Goal: Task Accomplishment & Management: Use online tool/utility

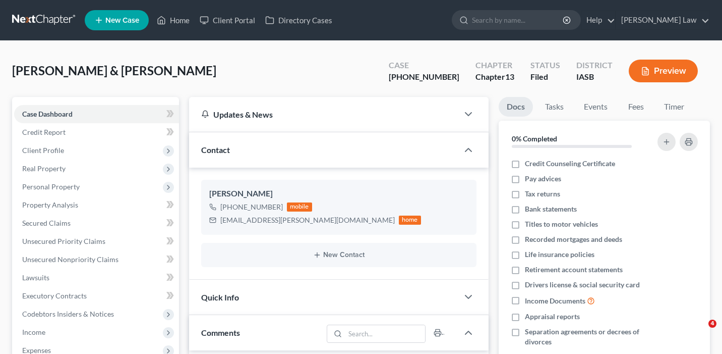
select select "0"
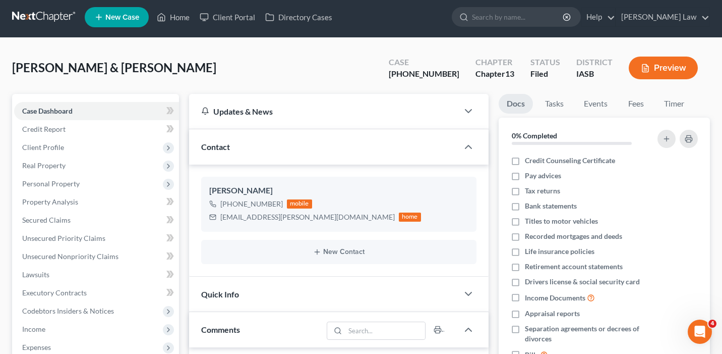
scroll to position [8411, 0]
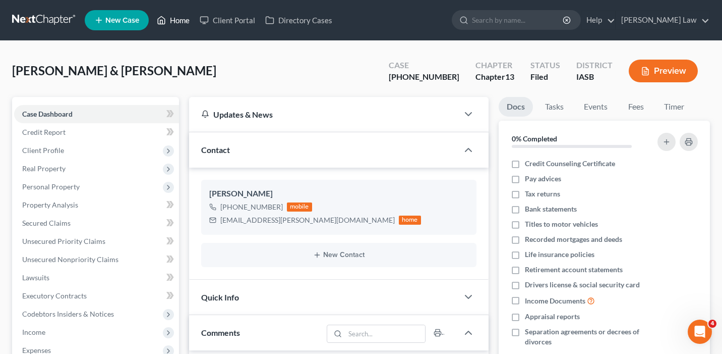
click at [179, 20] on link "Home" at bounding box center [173, 20] width 43 height 18
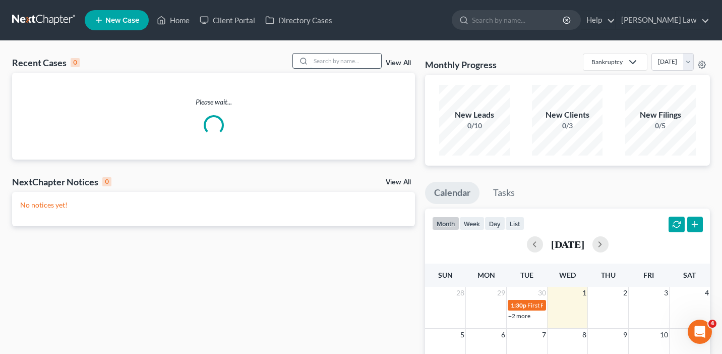
click at [335, 62] on input "search" at bounding box center [346, 60] width 71 height 15
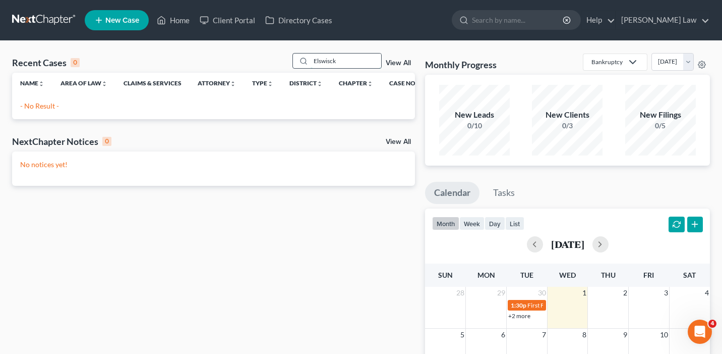
click at [358, 63] on input "Elswisck" at bounding box center [346, 60] width 71 height 15
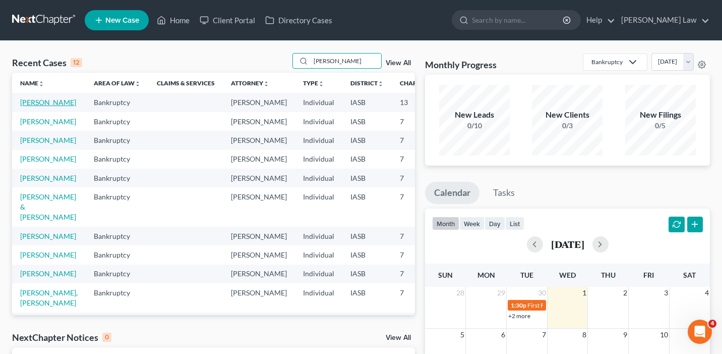
type input "[PERSON_NAME]"
click at [32, 106] on link "[PERSON_NAME]" at bounding box center [48, 102] width 56 height 9
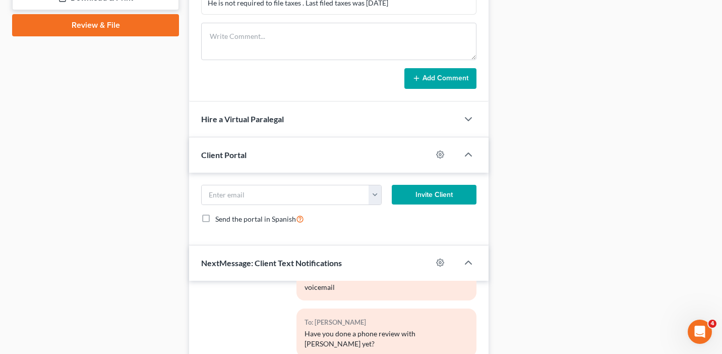
scroll to position [670, 0]
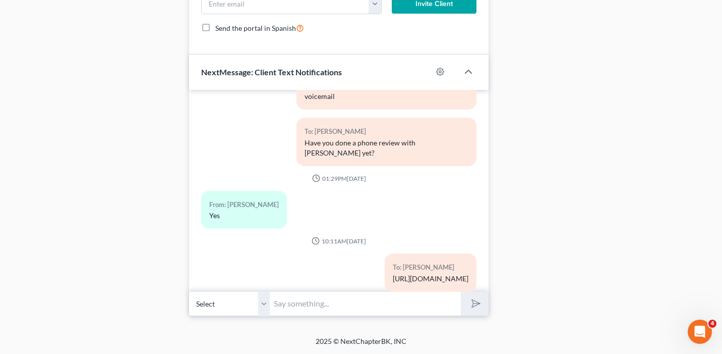
click at [324, 300] on input "text" at bounding box center [365, 303] width 191 height 25
paste input "[URL][DOMAIN_NAME]"
type input "[URL][DOMAIN_NAME]"
click at [461, 292] on button "submit" at bounding box center [475, 304] width 28 height 24
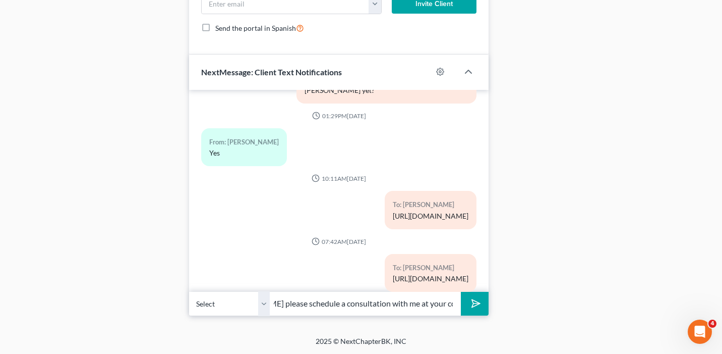
scroll to position [0, 54]
type input "[PERSON_NAME] please schedule a consultation with me at your convenience"
click at [482, 304] on button "submit" at bounding box center [475, 304] width 28 height 24
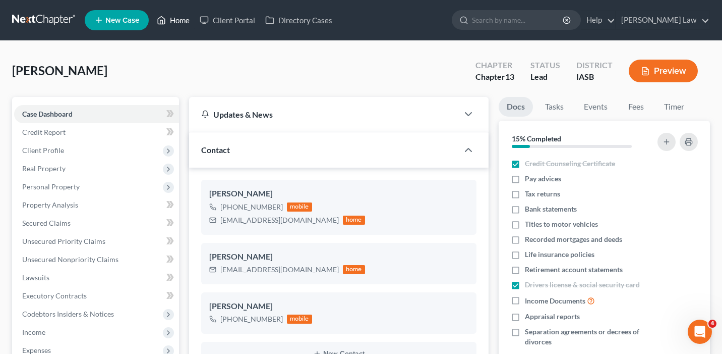
click at [180, 20] on link "Home" at bounding box center [173, 20] width 43 height 18
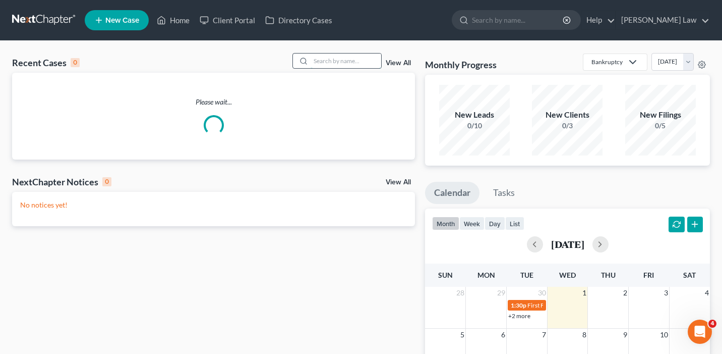
click at [316, 61] on input "search" at bounding box center [346, 60] width 71 height 15
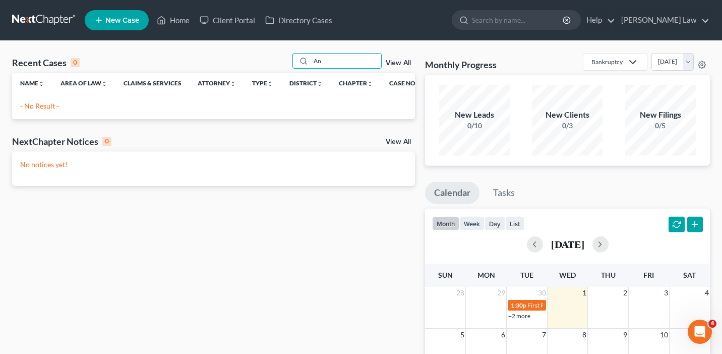
type input "A"
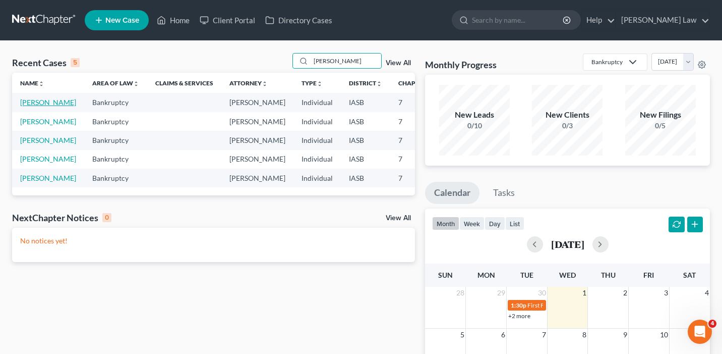
type input "[PERSON_NAME]"
click at [25, 106] on link "[PERSON_NAME]" at bounding box center [48, 102] width 56 height 9
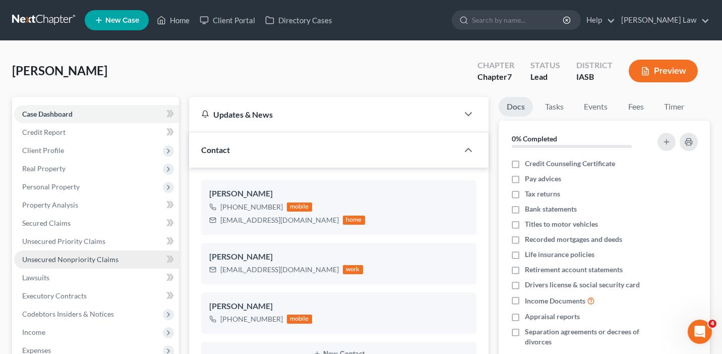
scroll to position [166, 0]
click at [131, 259] on link "Unsecured Nonpriority Claims" at bounding box center [96, 259] width 165 height 18
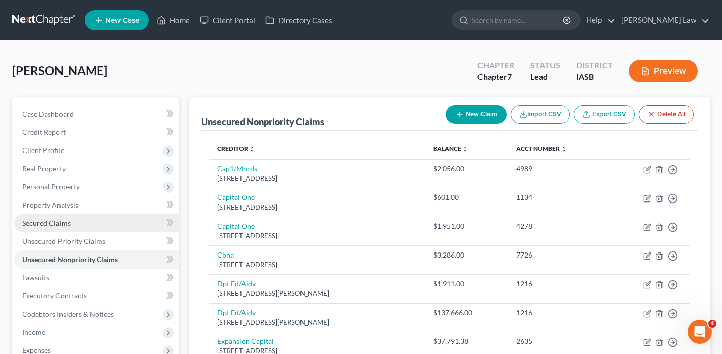
click at [123, 228] on link "Secured Claims" at bounding box center [96, 223] width 165 height 18
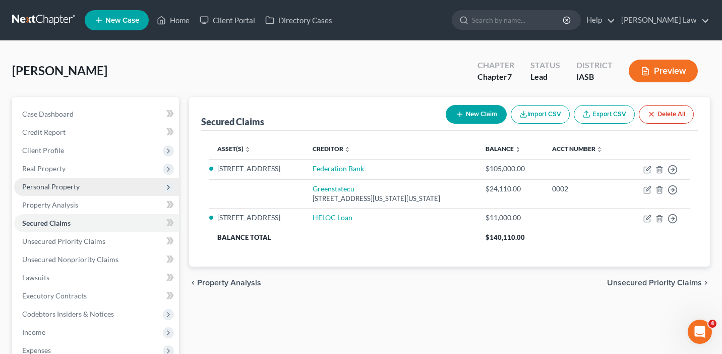
click at [101, 190] on span "Personal Property" at bounding box center [96, 187] width 165 height 18
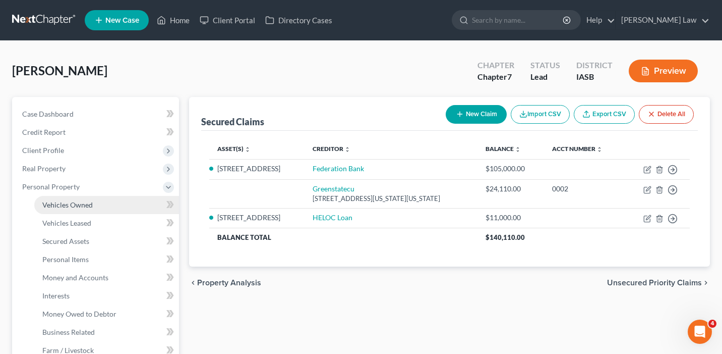
click at [101, 203] on link "Vehicles Owned" at bounding box center [106, 205] width 145 height 18
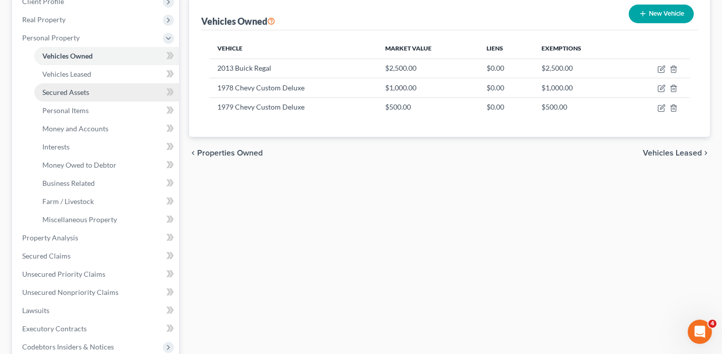
scroll to position [206, 0]
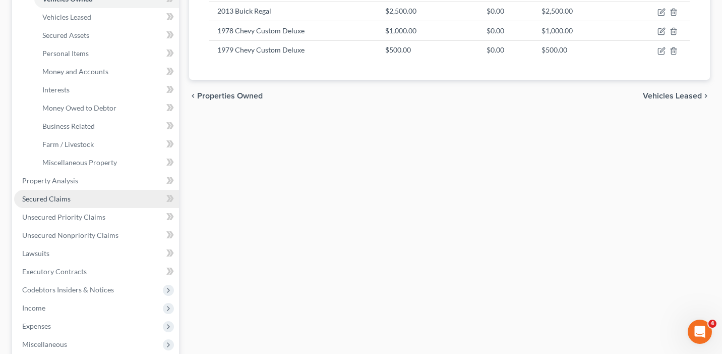
click at [91, 195] on link "Secured Claims" at bounding box center [96, 199] width 165 height 18
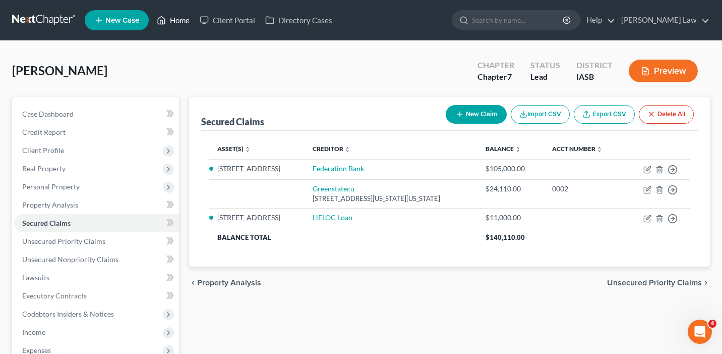
click at [176, 23] on link "Home" at bounding box center [173, 20] width 43 height 18
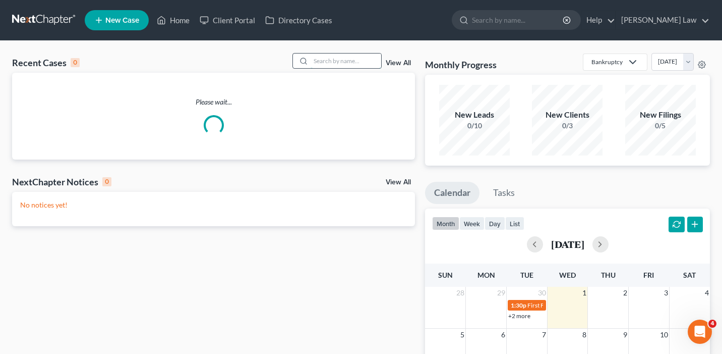
click at [357, 59] on input "search" at bounding box center [346, 60] width 71 height 15
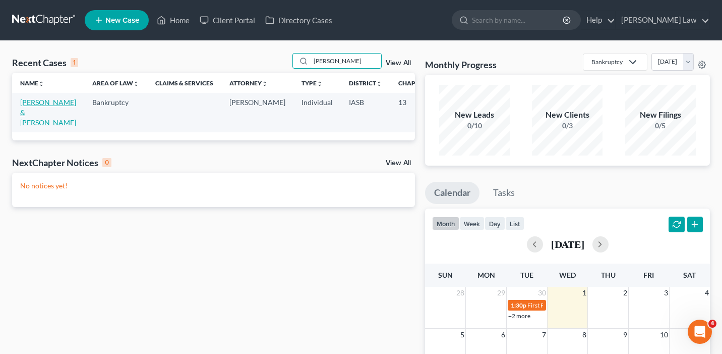
type input "[PERSON_NAME]"
click at [26, 113] on link "[PERSON_NAME] & [PERSON_NAME]" at bounding box center [48, 112] width 56 height 29
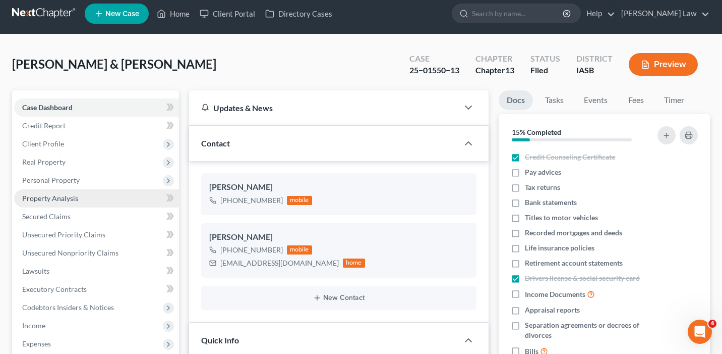
scroll to position [183, 0]
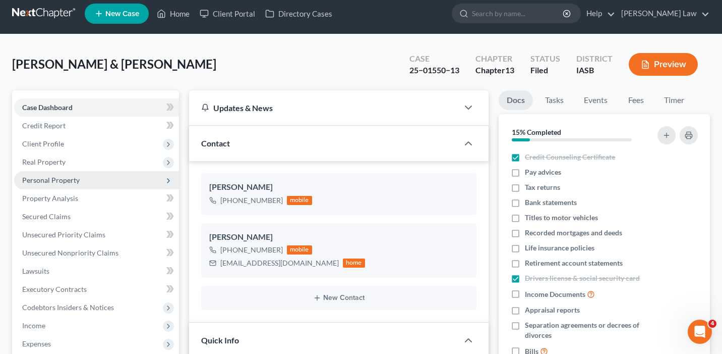
click at [114, 178] on span "Personal Property" at bounding box center [96, 180] width 165 height 18
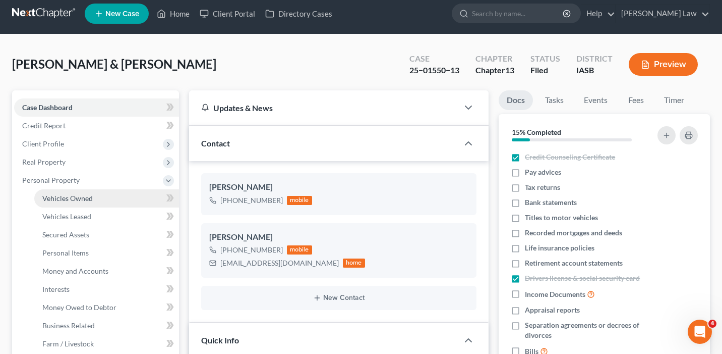
click at [107, 200] on link "Vehicles Owned" at bounding box center [106, 198] width 145 height 18
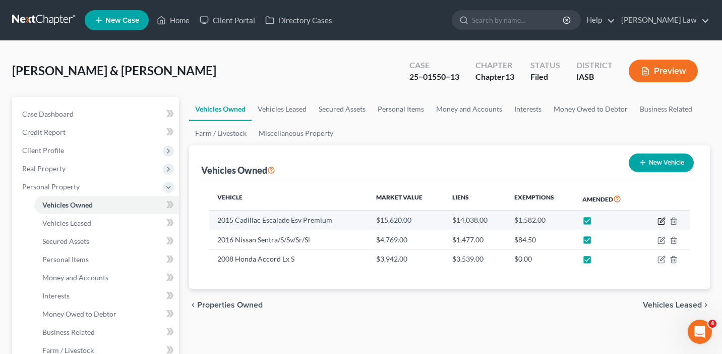
click at [661, 220] on icon "button" at bounding box center [662, 221] width 8 height 8
select select "0"
select select "11"
select select "2"
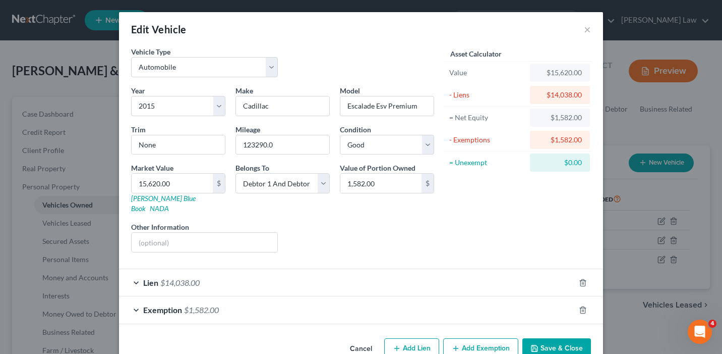
scroll to position [15, 0]
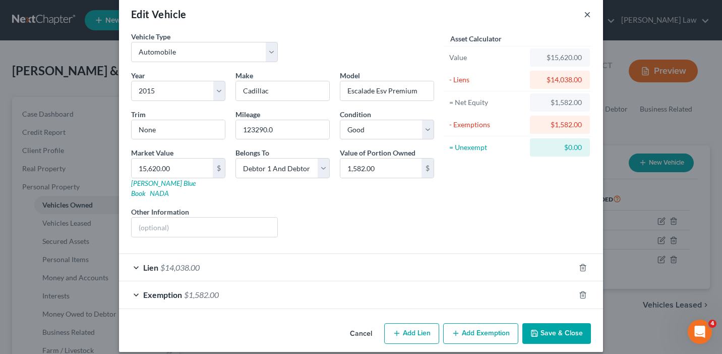
click at [586, 20] on button "×" at bounding box center [587, 14] width 7 height 12
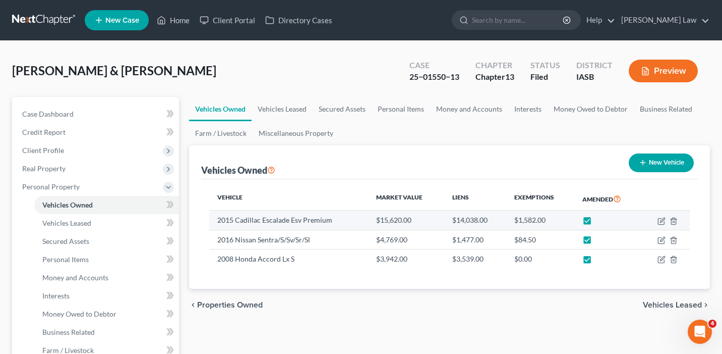
click at [597, 222] on label at bounding box center [597, 222] width 0 height 0
click at [601, 221] on input "checkbox" at bounding box center [604, 218] width 7 height 7
checkbox input "false"
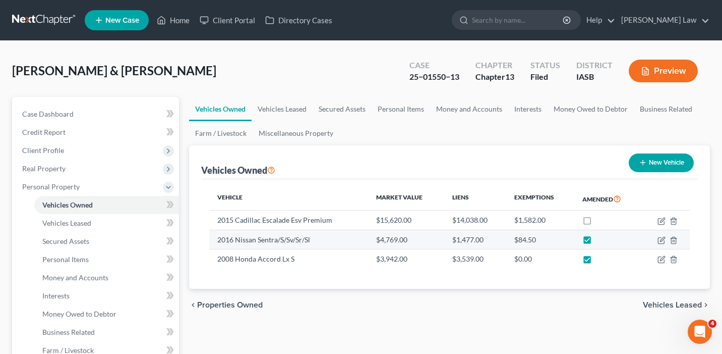
click at [597, 242] on label at bounding box center [597, 242] width 0 height 0
click at [601, 236] on input "checkbox" at bounding box center [604, 238] width 7 height 7
checkbox input "false"
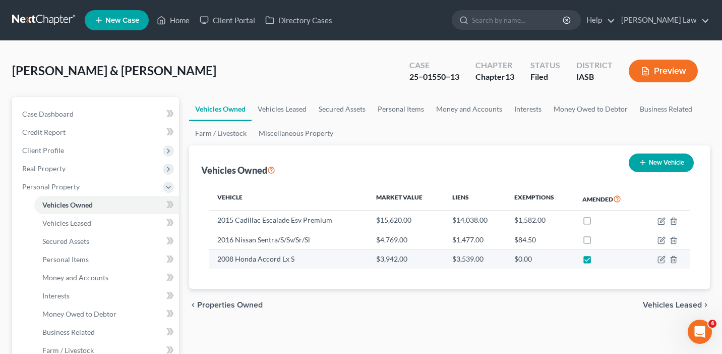
click at [597, 261] on label at bounding box center [597, 261] width 0 height 0
click at [601, 259] on input "checkbox" at bounding box center [604, 257] width 7 height 7
checkbox input "false"
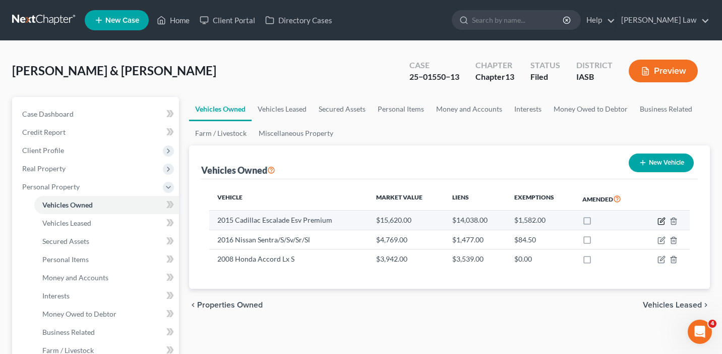
click at [665, 219] on icon "button" at bounding box center [662, 221] width 8 height 8
select select "0"
select select "11"
select select "2"
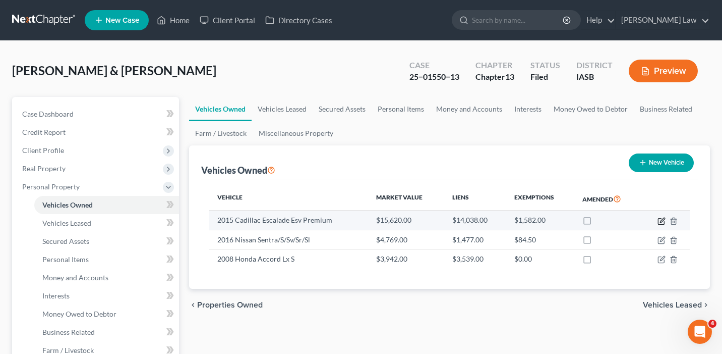
select select "16"
select select "2"
select select "0"
select select "2"
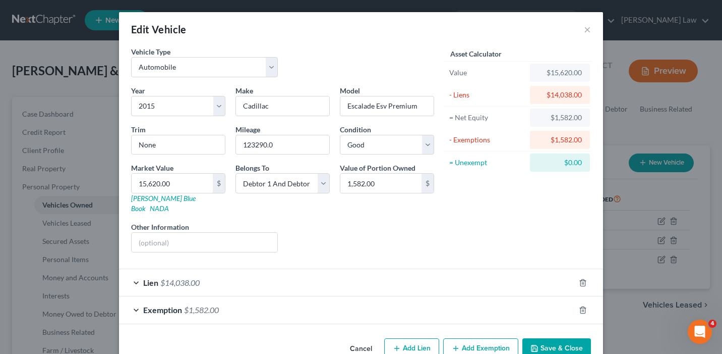
click at [427, 272] on div "Lien $14,038.00" at bounding box center [347, 282] width 456 height 27
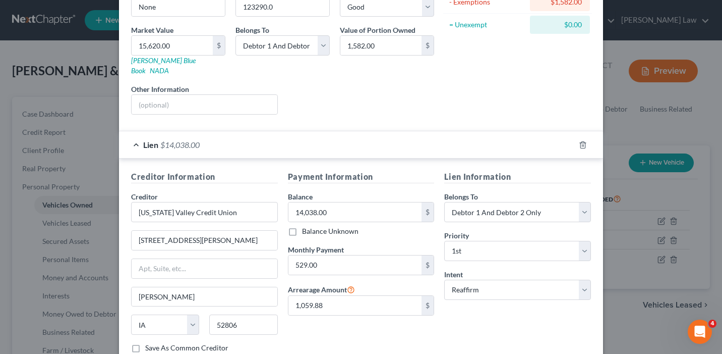
scroll to position [149, 0]
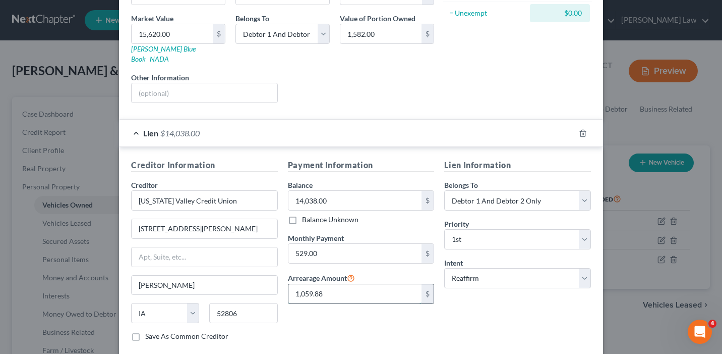
drag, startPoint x: 381, startPoint y: 283, endPoint x: 290, endPoint y: 284, distance: 91.3
click at [290, 284] on input "1,059.88" at bounding box center [356, 293] width 134 height 19
click at [353, 285] on input "1,059.88" at bounding box center [356, 293] width 134 height 19
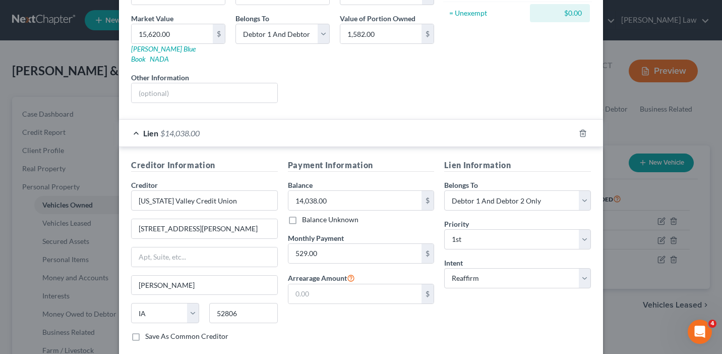
click at [524, 306] on div "Lien Information Belongs To * Select Debtor 1 Only Debtor 2 Only Debtor 1 And D…" at bounding box center [517, 254] width 157 height 190
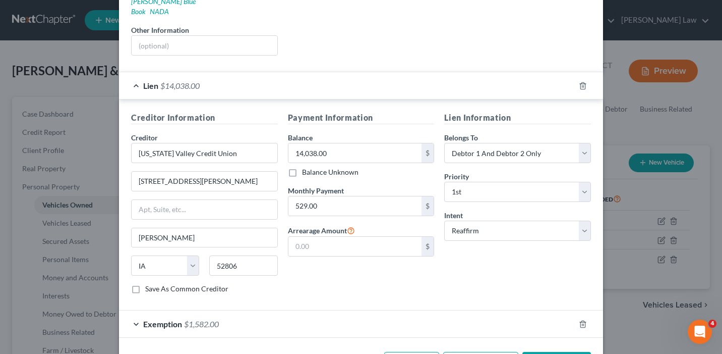
scroll to position [226, 0]
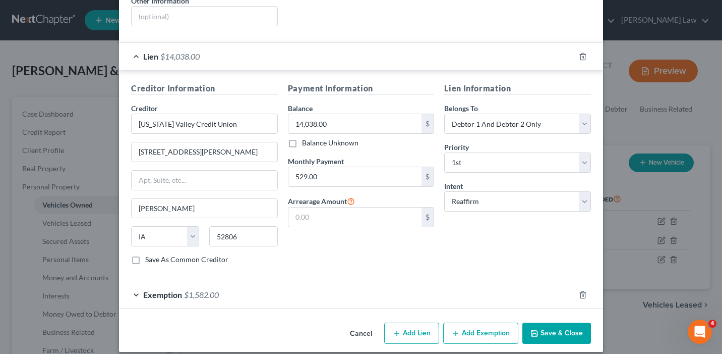
click at [566, 323] on button "Save & Close" at bounding box center [557, 332] width 69 height 21
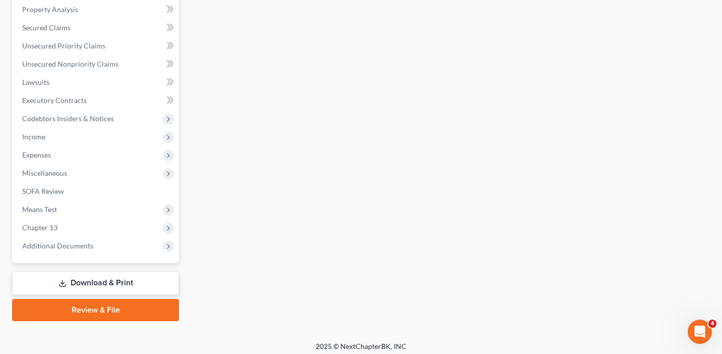
scroll to position [381, 0]
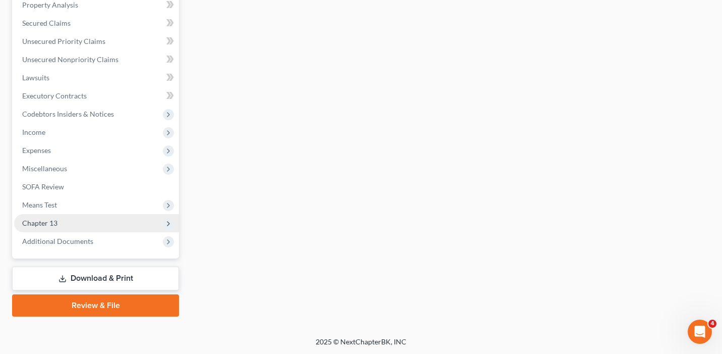
click at [123, 221] on span "Chapter 13" at bounding box center [96, 223] width 165 height 18
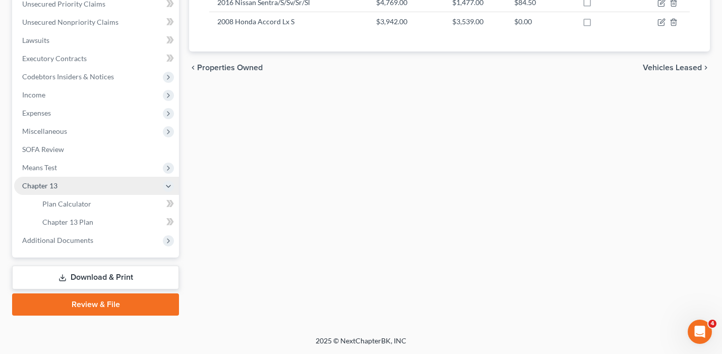
scroll to position [200, 0]
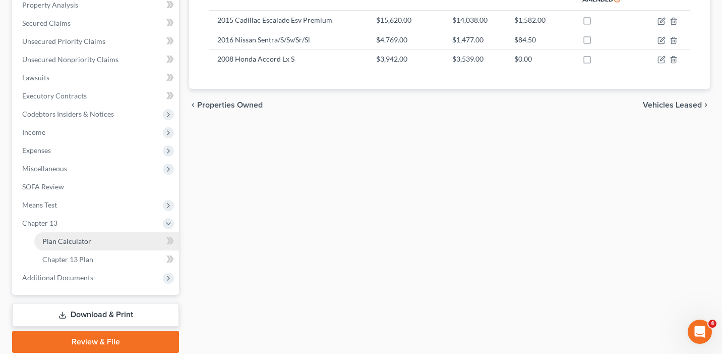
click at [126, 238] on link "Plan Calculator" at bounding box center [106, 241] width 145 height 18
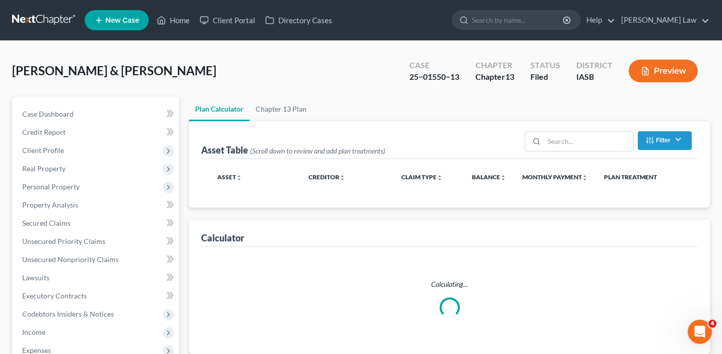
select select "59"
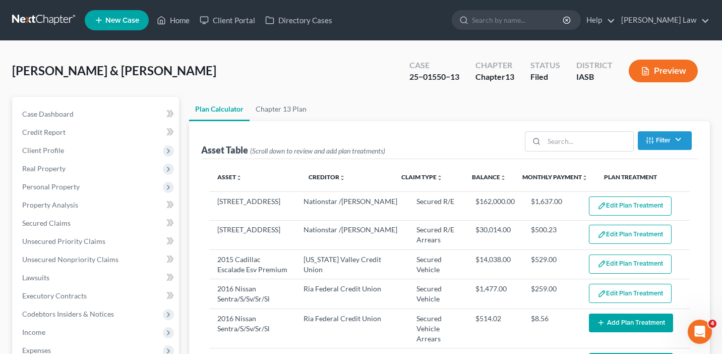
select select "59"
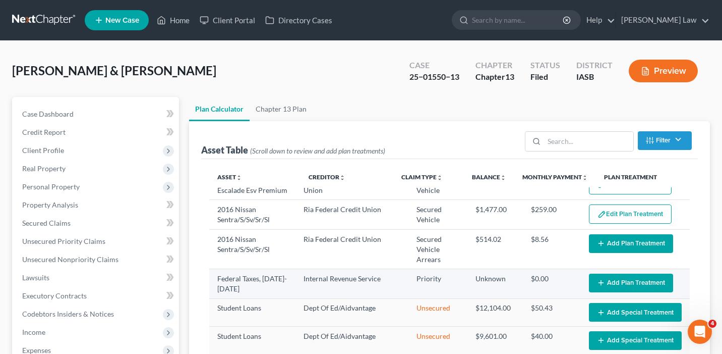
scroll to position [93, 0]
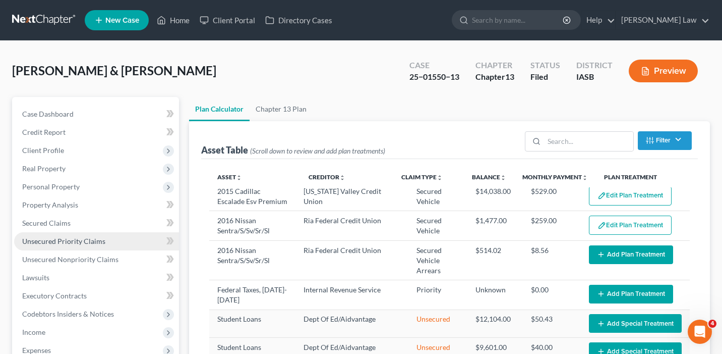
click at [115, 242] on link "Unsecured Priority Claims" at bounding box center [96, 241] width 165 height 18
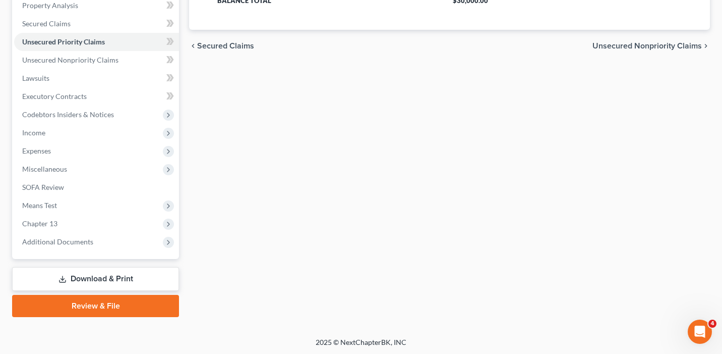
scroll to position [200, 0]
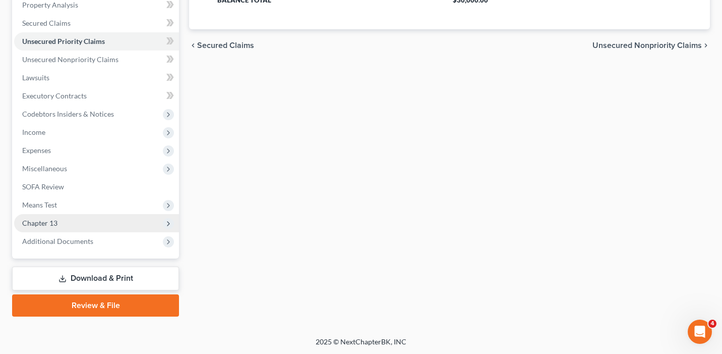
click at [111, 218] on span "Chapter 13" at bounding box center [96, 223] width 165 height 18
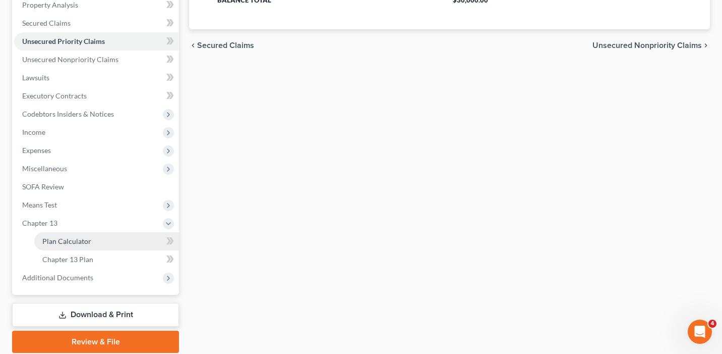
click at [111, 237] on link "Plan Calculator" at bounding box center [106, 241] width 145 height 18
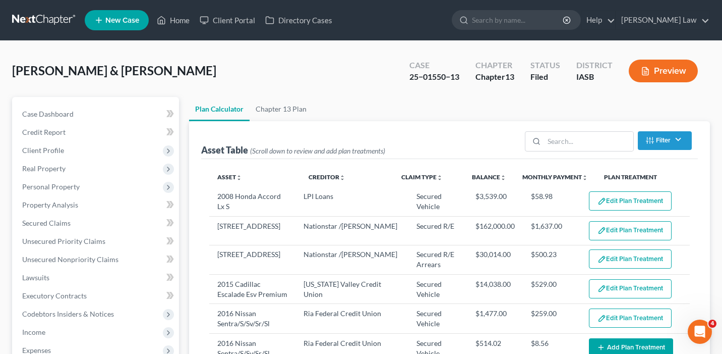
select select "59"
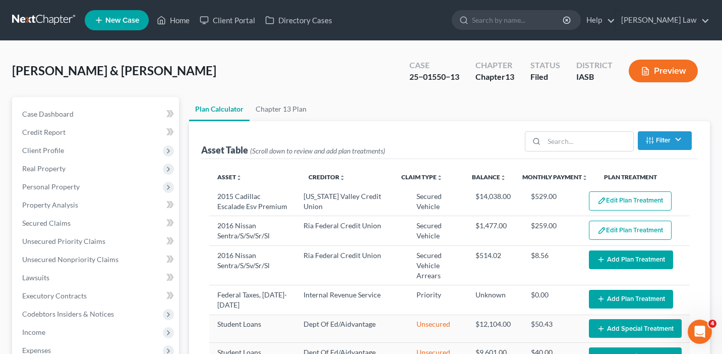
scroll to position [90, 0]
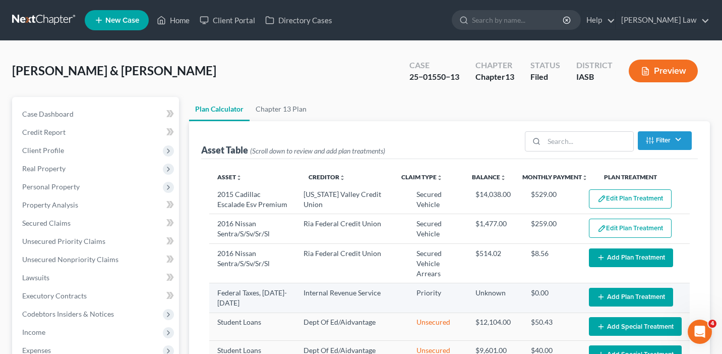
click at [631, 288] on button "Add Plan Treatment" at bounding box center [631, 297] width 84 height 19
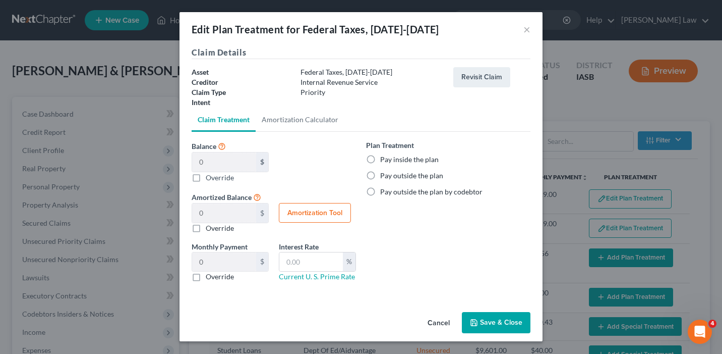
click at [380, 158] on label "Pay inside the plan" at bounding box center [409, 159] width 59 height 10
click at [384, 158] on input "Pay inside the plan" at bounding box center [387, 157] width 7 height 7
radio input "true"
click at [206, 181] on label "Override" at bounding box center [220, 177] width 28 height 11
click at [210, 179] on input "Balance 0 $ $ Override" at bounding box center [213, 175] width 7 height 7
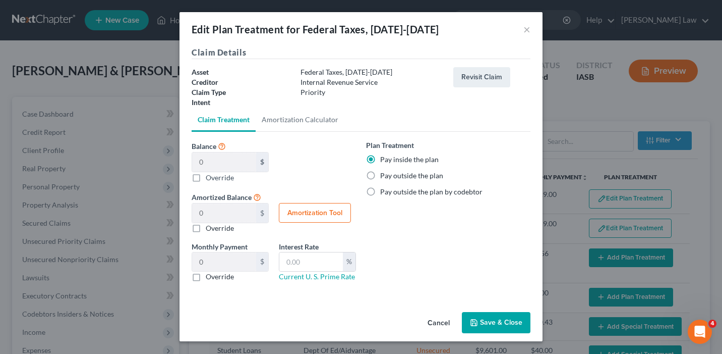
checkbox input "true"
click at [219, 164] on input "Balance 0 $ $ Override" at bounding box center [224, 161] width 64 height 19
type input "3"
type input "3.00"
type input "0.05"
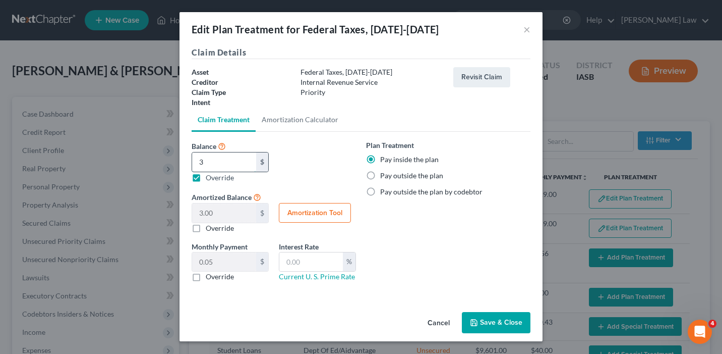
type input "30"
type input "30.00"
type input "0.50"
type input "300"
type input "300.00"
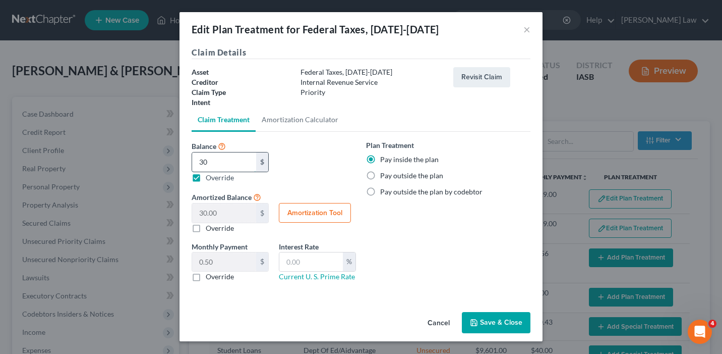
type input "5.00"
type input "3000"
type input "3,000.00"
type input "50.00"
type input "3,0000"
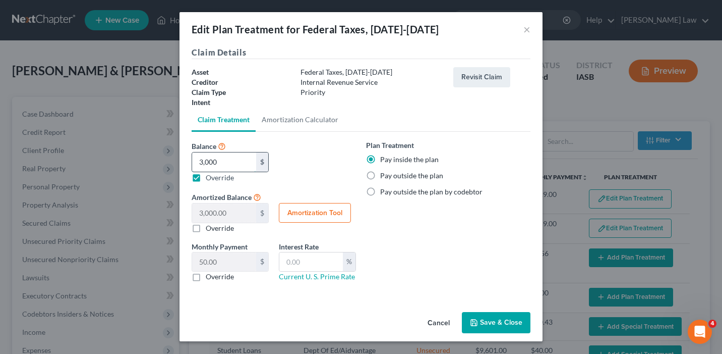
type input "30,000.00"
type input "500.00"
type input "30,000"
click at [206, 277] on label "Override" at bounding box center [220, 276] width 28 height 10
click at [210, 277] on input "Override" at bounding box center [213, 274] width 7 height 7
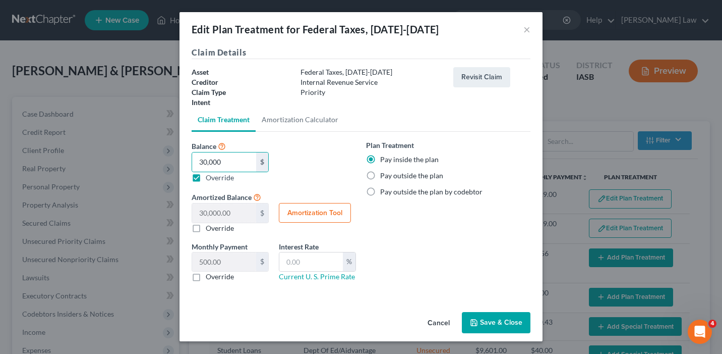
checkbox input "true"
click at [219, 264] on input "text" at bounding box center [224, 261] width 64 height 19
type input "100"
click at [505, 321] on button "Save & Close" at bounding box center [496, 322] width 69 height 21
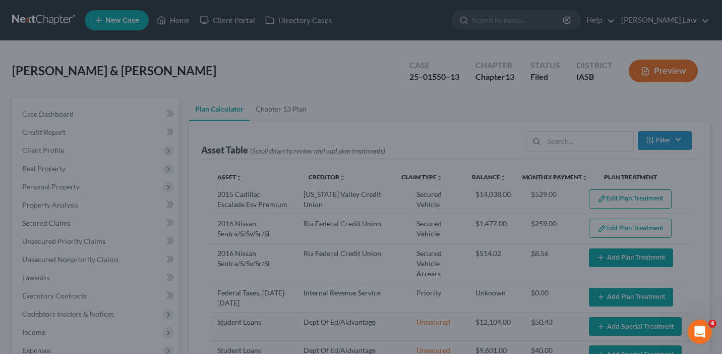
select select "59"
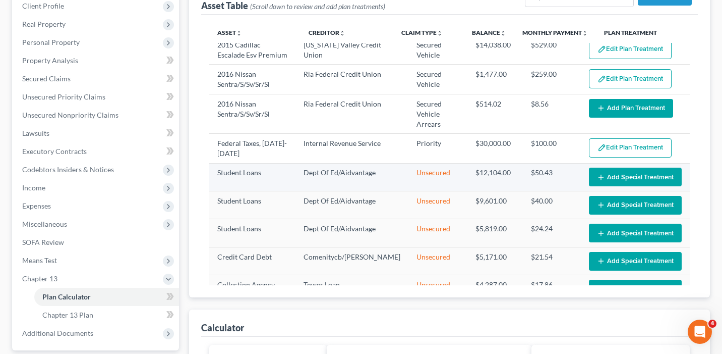
scroll to position [0, 0]
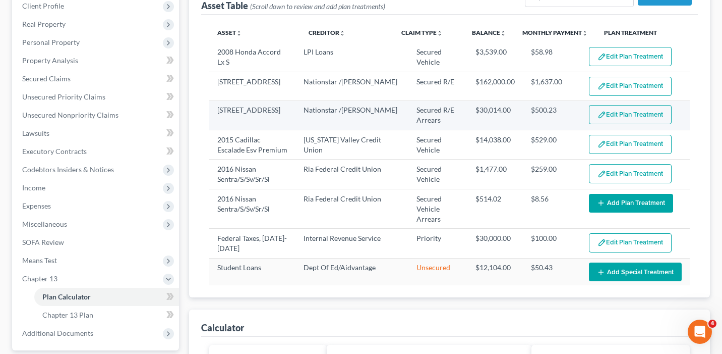
click at [630, 112] on button "Edit Plan Treatment" at bounding box center [630, 114] width 83 height 19
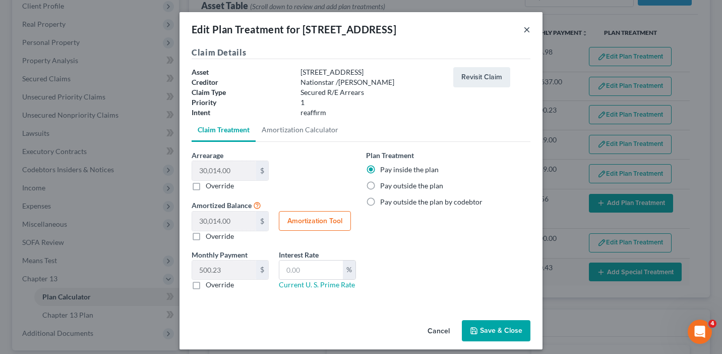
click at [528, 30] on button "×" at bounding box center [527, 29] width 7 height 12
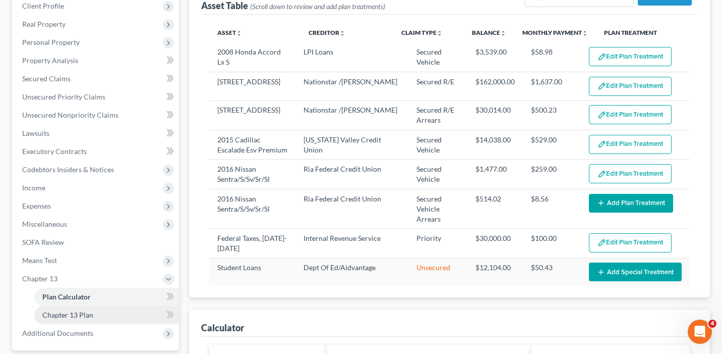
click at [143, 315] on link "Chapter 13 Plan" at bounding box center [106, 315] width 145 height 18
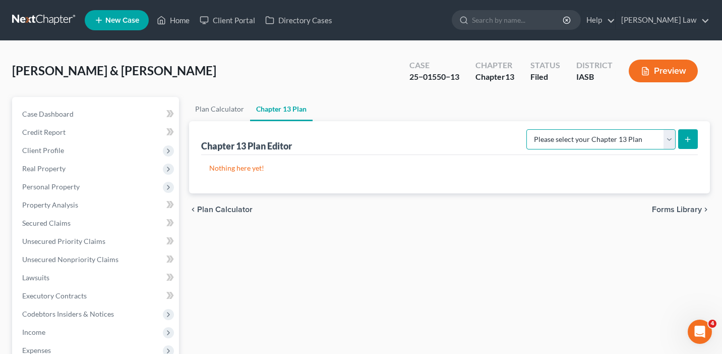
click at [613, 138] on select "Please select your Chapter 13 Plan National Form Plan - Official Form 113" at bounding box center [601, 139] width 149 height 20
select select "0"
click at [530, 129] on select "Please select your Chapter 13 Plan National Form Plan - Official Form 113" at bounding box center [601, 139] width 149 height 20
click at [693, 141] on button "submit" at bounding box center [689, 139] width 20 height 20
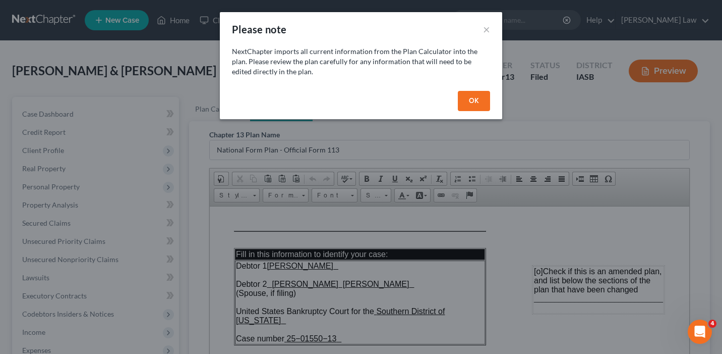
click at [481, 106] on button "OK" at bounding box center [474, 101] width 32 height 20
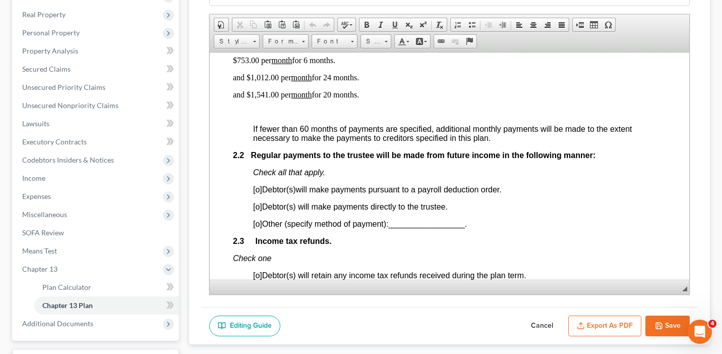
scroll to position [632, 1]
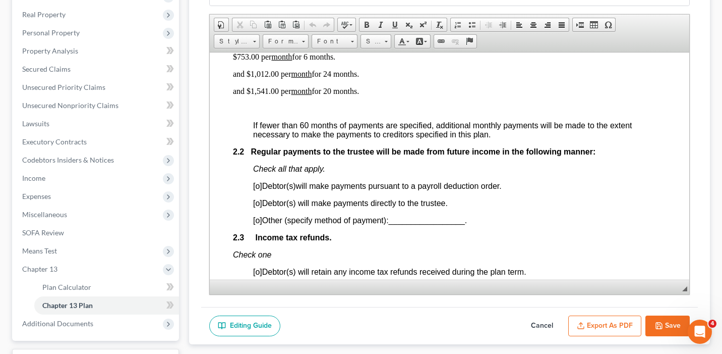
click at [259, 207] on span "[o]" at bounding box center [257, 202] width 9 height 9
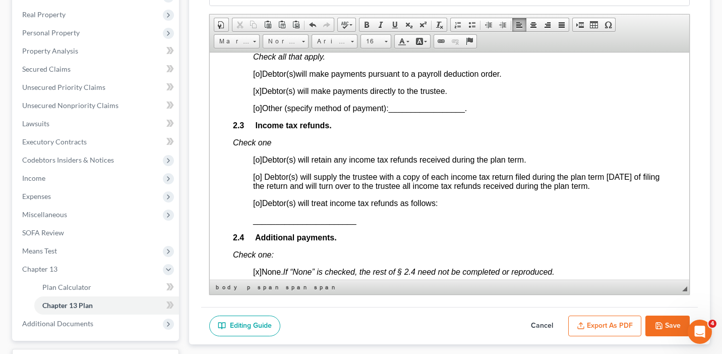
scroll to position [761, 1]
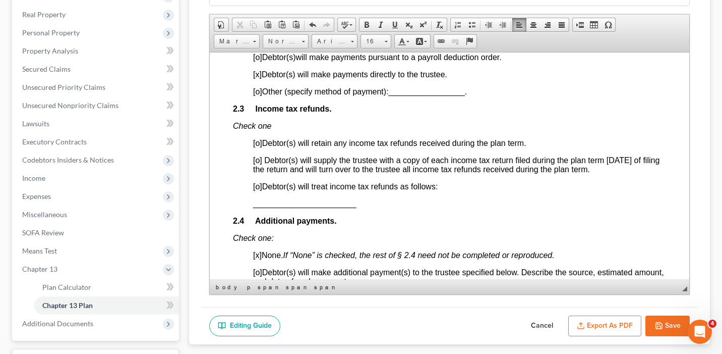
click at [261, 164] on span "[o]" at bounding box center [257, 159] width 9 height 9
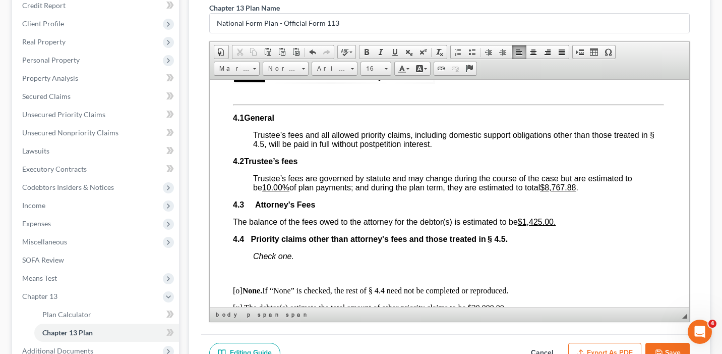
scroll to position [1986, 1]
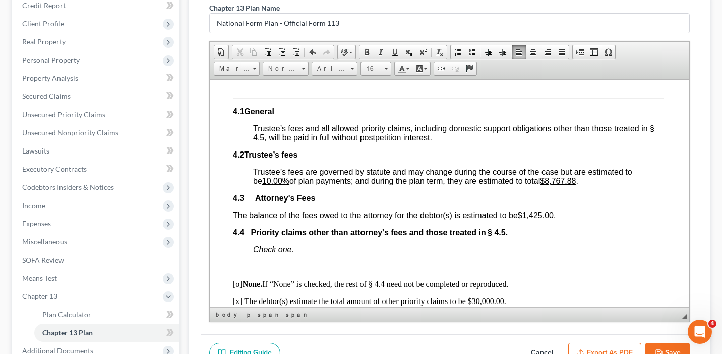
click at [544, 219] on u "$1,425.00." at bounding box center [537, 214] width 38 height 9
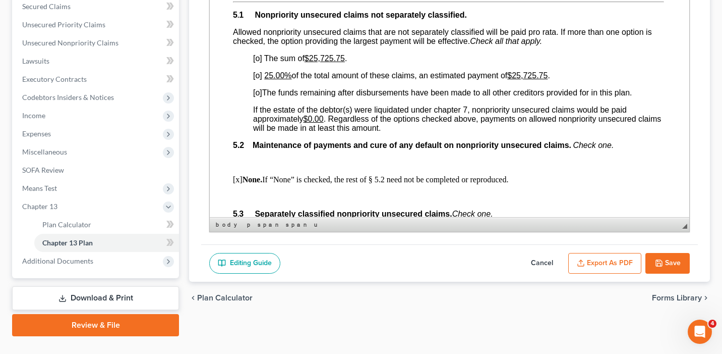
scroll to position [2398, 1]
click at [259, 96] on span "[o]" at bounding box center [257, 91] width 9 height 9
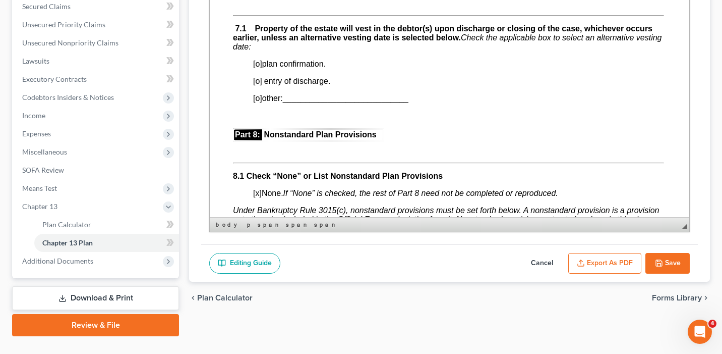
scroll to position [2851, 1]
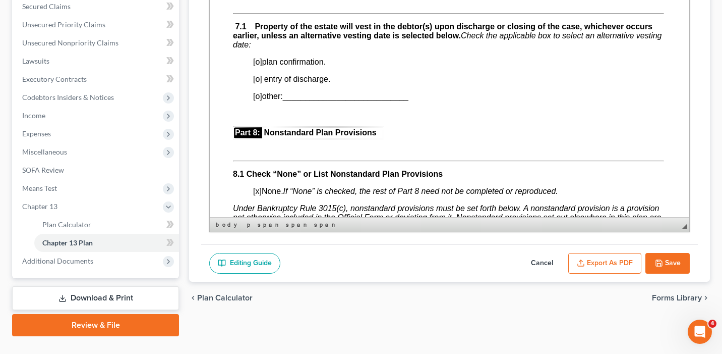
click at [260, 66] on span "[o]" at bounding box center [257, 62] width 9 height 9
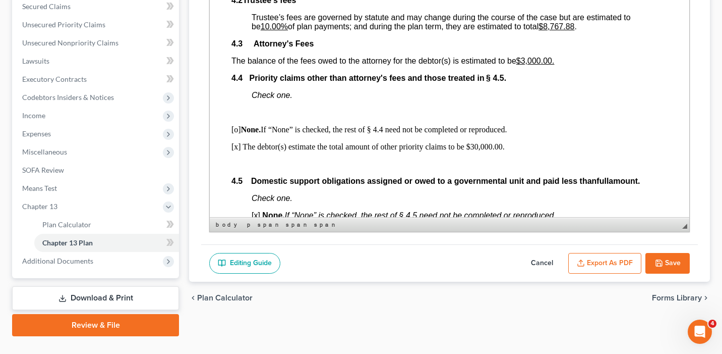
scroll to position [2055, 3]
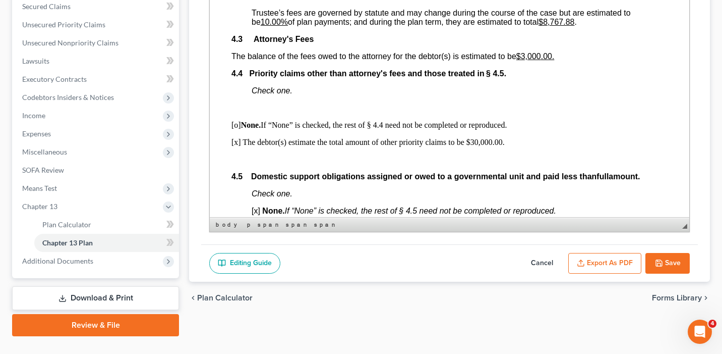
click at [662, 265] on icon "button" at bounding box center [659, 263] width 8 height 8
select select "0"
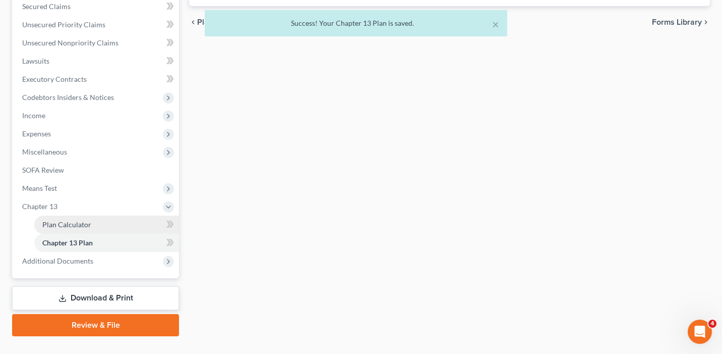
click at [133, 221] on link "Plan Calculator" at bounding box center [106, 224] width 145 height 18
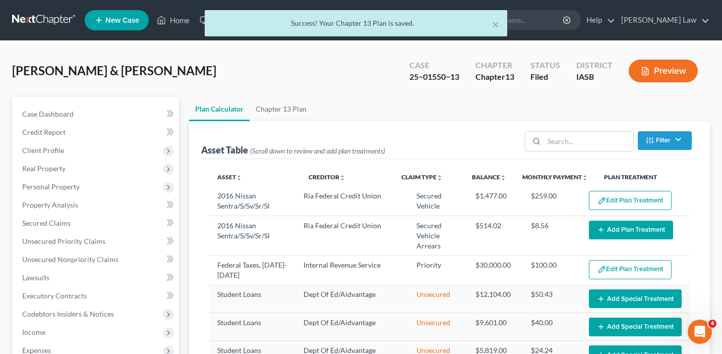
scroll to position [118, 0]
select select "59"
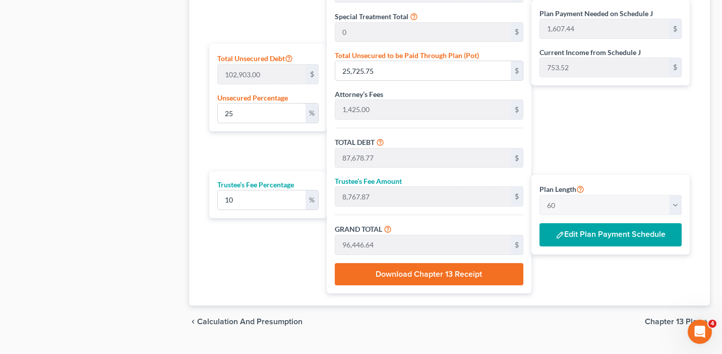
scroll to position [609, 0]
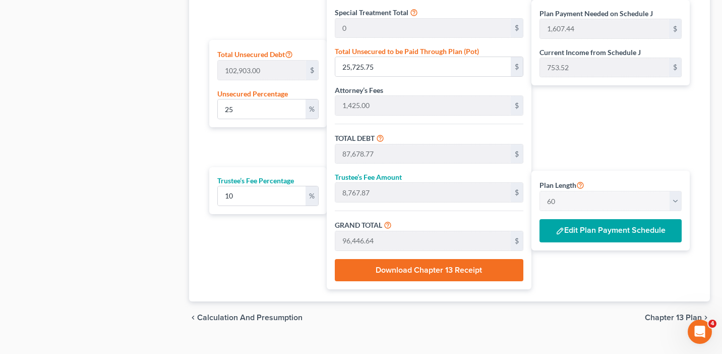
click at [584, 231] on button "Edit Plan Payment Schedule" at bounding box center [611, 230] width 142 height 23
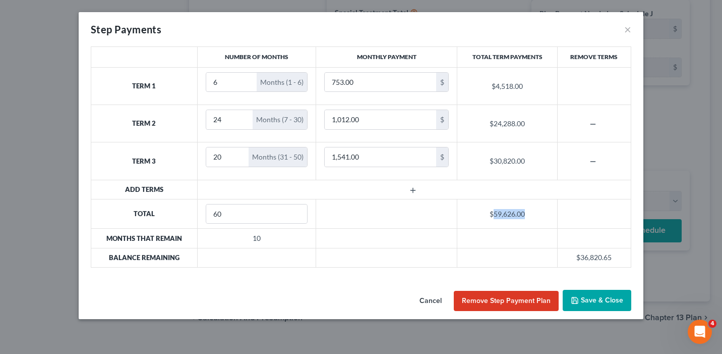
drag, startPoint x: 529, startPoint y: 211, endPoint x: 494, endPoint y: 213, distance: 35.3
click at [494, 213] on td "$59,626.00" at bounding box center [508, 213] width 100 height 29
copy td "59,626.00"
click at [629, 29] on button "×" at bounding box center [628, 29] width 7 height 12
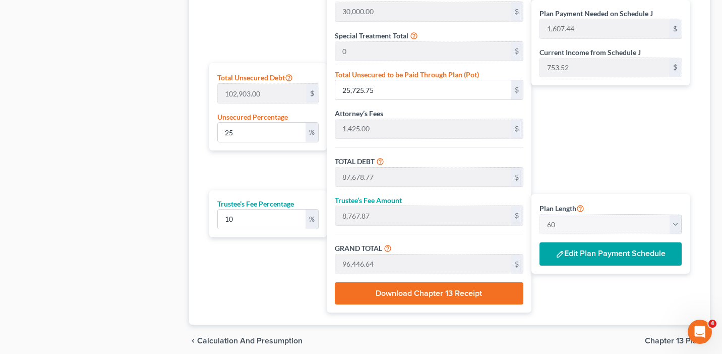
scroll to position [581, 0]
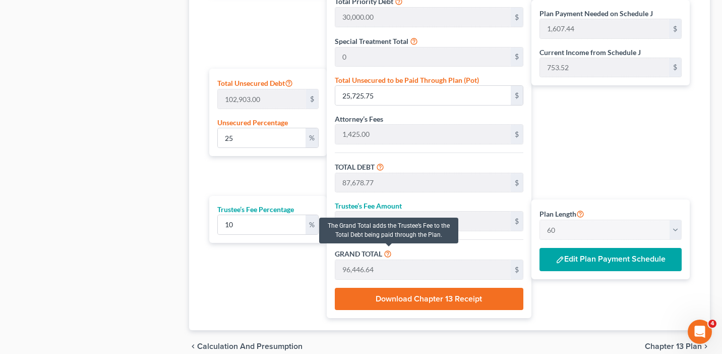
click at [390, 252] on icon at bounding box center [388, 253] width 8 height 10
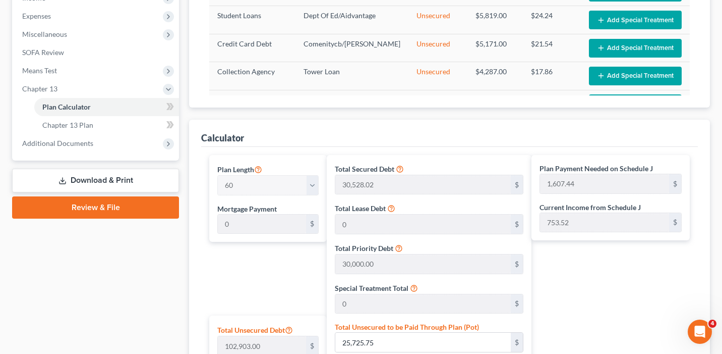
scroll to position [290, 0]
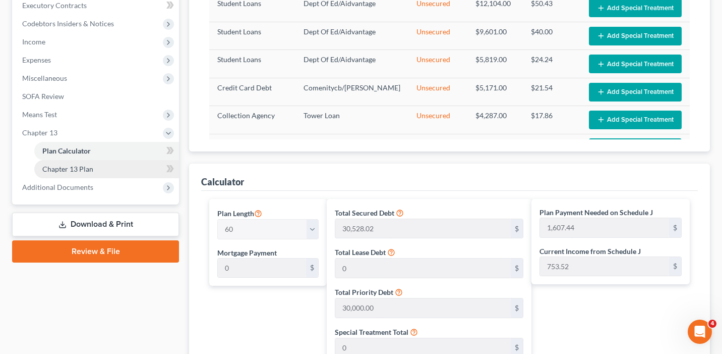
click at [100, 169] on link "Chapter 13 Plan" at bounding box center [106, 169] width 145 height 18
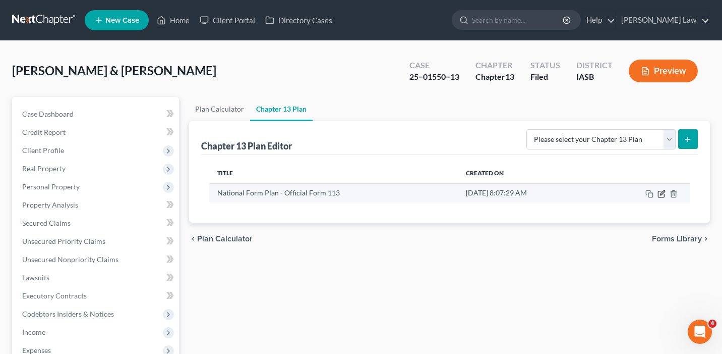
click at [661, 193] on icon "button" at bounding box center [662, 194] width 8 height 8
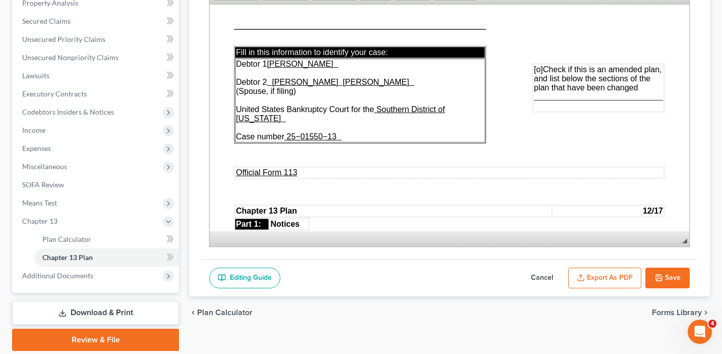
scroll to position [236, 0]
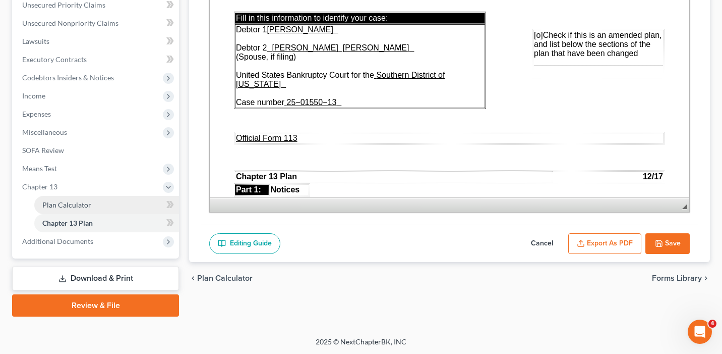
click at [106, 201] on link "Plan Calculator" at bounding box center [106, 205] width 145 height 18
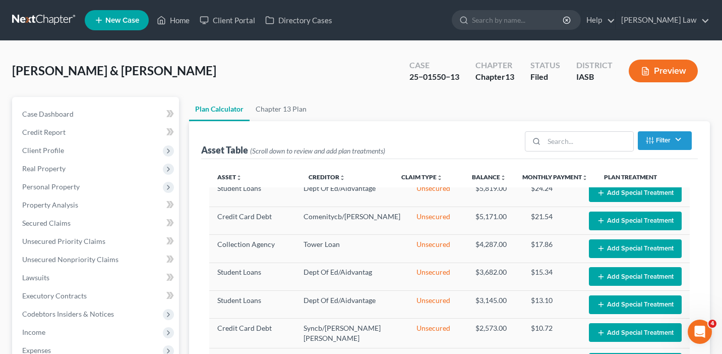
scroll to position [371, 0]
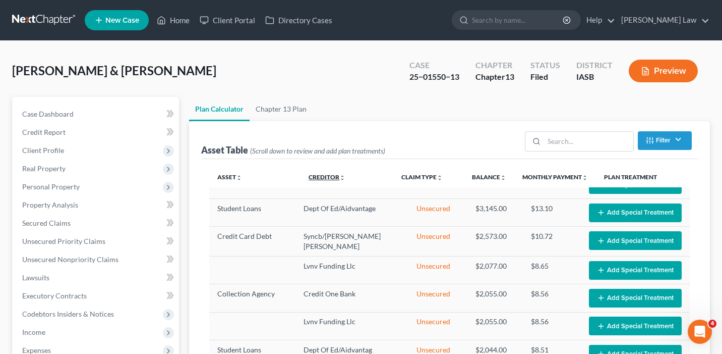
select select "59"
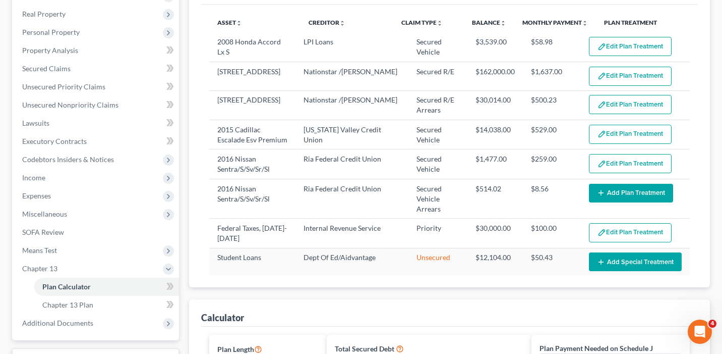
scroll to position [93, 0]
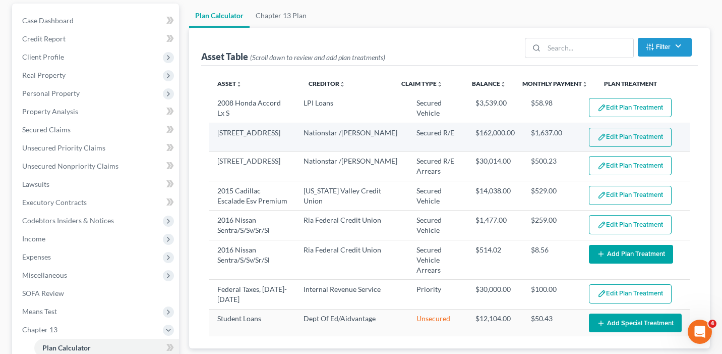
click at [642, 136] on button "Edit Plan Treatment" at bounding box center [630, 137] width 83 height 19
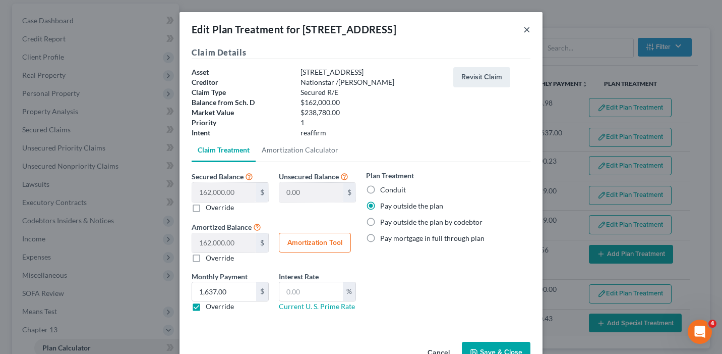
click at [524, 26] on button "×" at bounding box center [527, 29] width 7 height 12
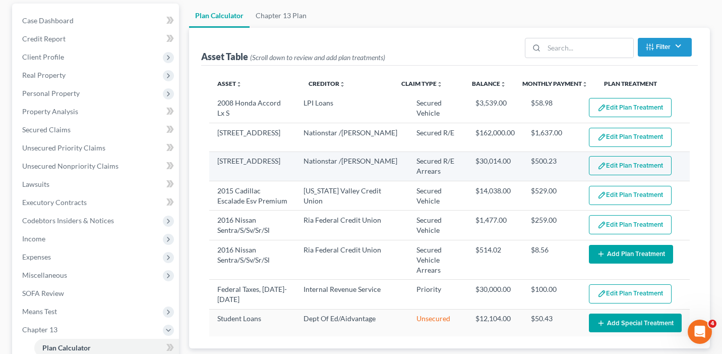
click at [624, 163] on button "Edit Plan Treatment" at bounding box center [630, 165] width 83 height 19
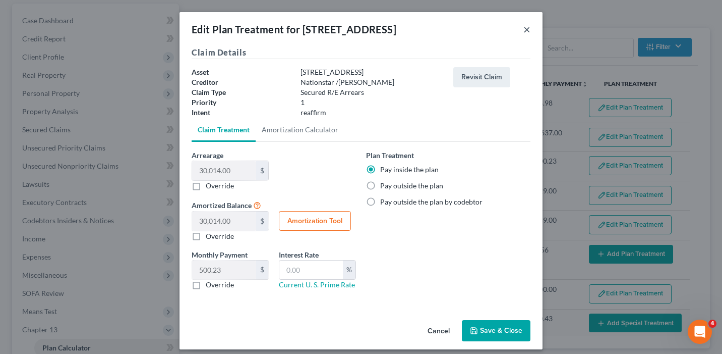
click at [524, 24] on button "×" at bounding box center [527, 29] width 7 height 12
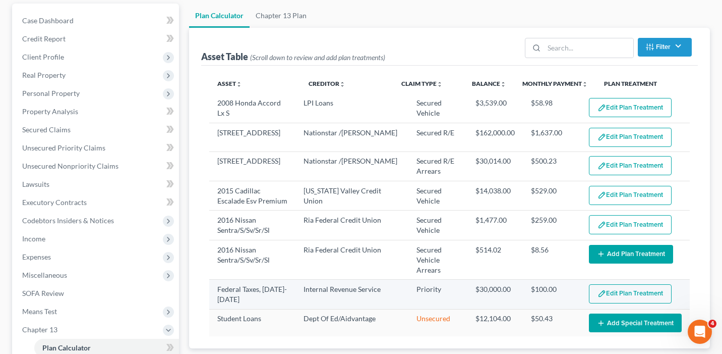
click at [638, 286] on button "Edit Plan Treatment" at bounding box center [630, 293] width 83 height 19
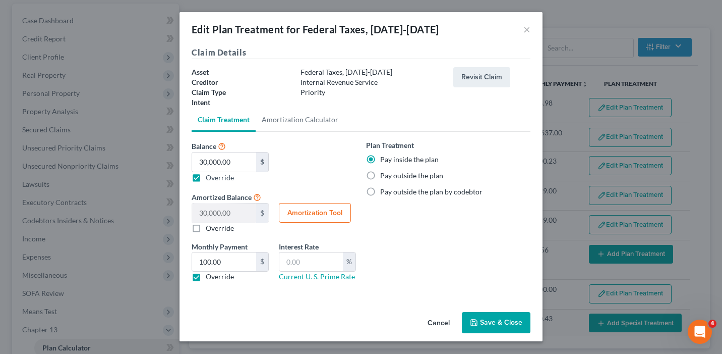
click at [495, 322] on button "Save & Close" at bounding box center [496, 322] width 69 height 21
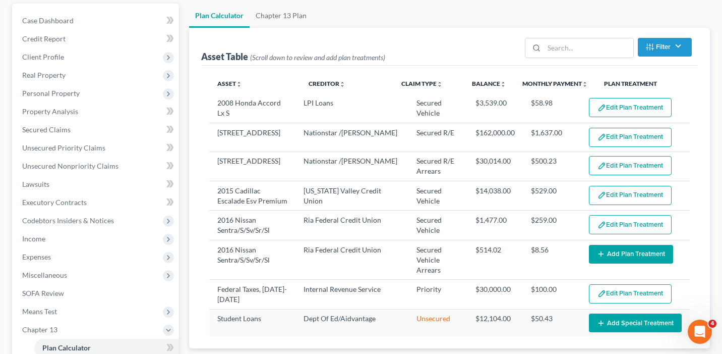
select select "59"
